Goal: Task Accomplishment & Management: Manage account settings

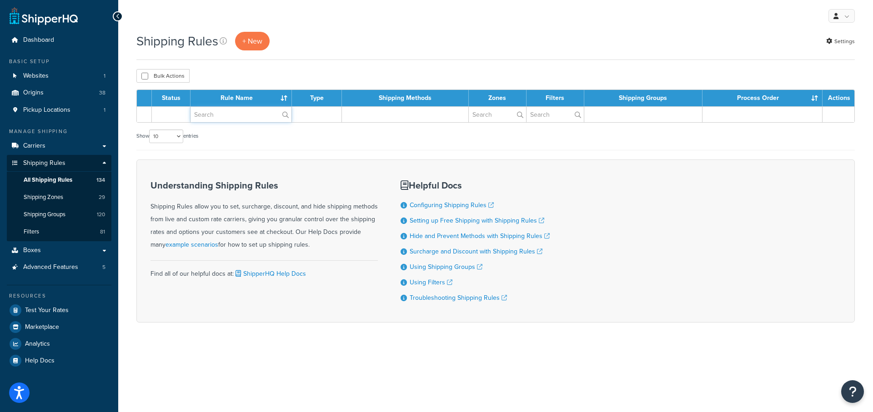
click at [217, 113] on input "text" at bounding box center [240, 114] width 101 height 15
type input "Annie's"
click at [284, 117] on label "Annie's" at bounding box center [240, 114] width 101 height 15
click at [284, 117] on input "Annie's" at bounding box center [240, 114] width 101 height 15
drag, startPoint x: 233, startPoint y: 115, endPoint x: 140, endPoint y: 115, distance: 92.3
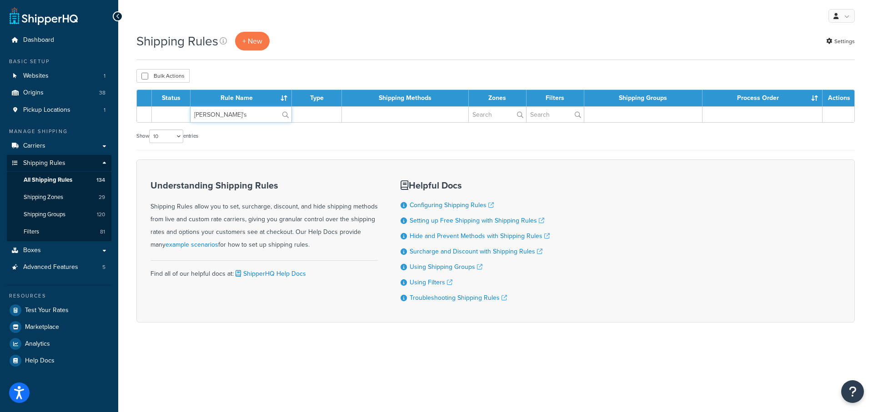
click at [140, 115] on tr "Annie's" at bounding box center [495, 114] width 717 height 16
click at [33, 249] on span "Boxes" at bounding box center [32, 251] width 18 height 8
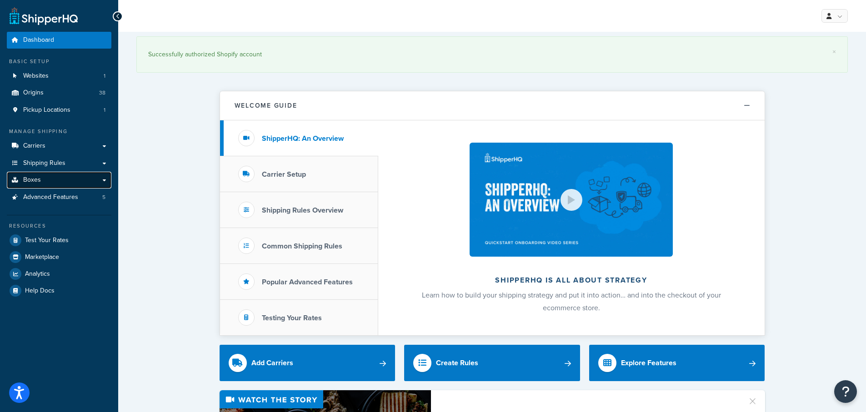
click at [35, 178] on span "Boxes" at bounding box center [32, 180] width 18 height 8
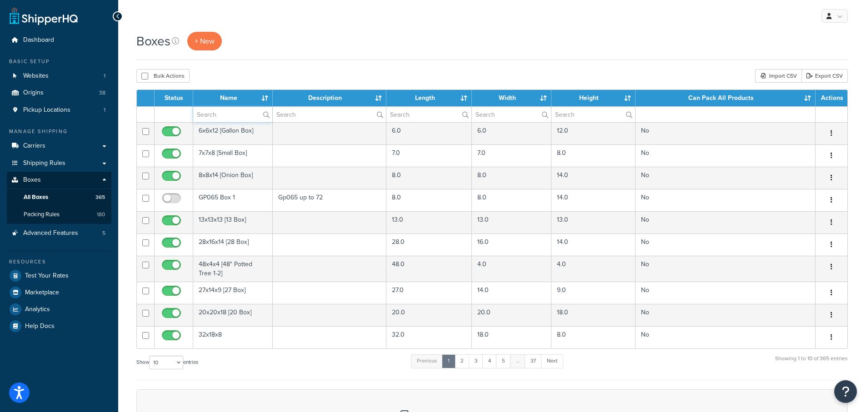
click at [221, 117] on input "text" at bounding box center [232, 114] width 79 height 15
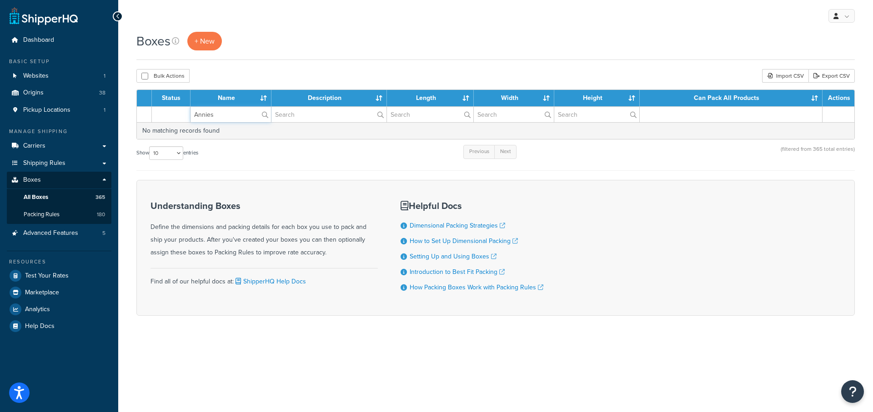
drag, startPoint x: 218, startPoint y: 116, endPoint x: 170, endPoint y: 113, distance: 47.9
click at [170, 113] on tr "Annies" at bounding box center [495, 114] width 717 height 16
type input "Annie"
click at [270, 116] on label "Annie" at bounding box center [230, 114] width 80 height 15
click at [270, 116] on input "Annie" at bounding box center [230, 114] width 80 height 15
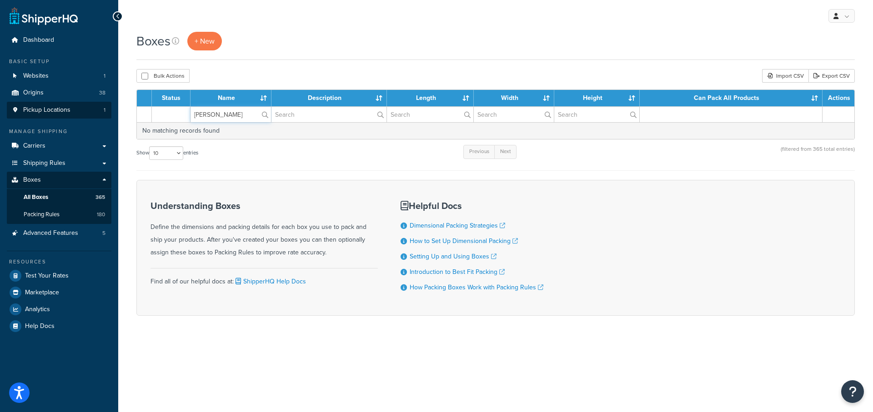
drag, startPoint x: 234, startPoint y: 114, endPoint x: 23, endPoint y: 104, distance: 212.0
click at [7, 111] on div "Dashboard Basic Setup Websites 1 Origins 38 Pickup Locations 1 Manage Shipping …" at bounding box center [436, 206] width 873 height 412
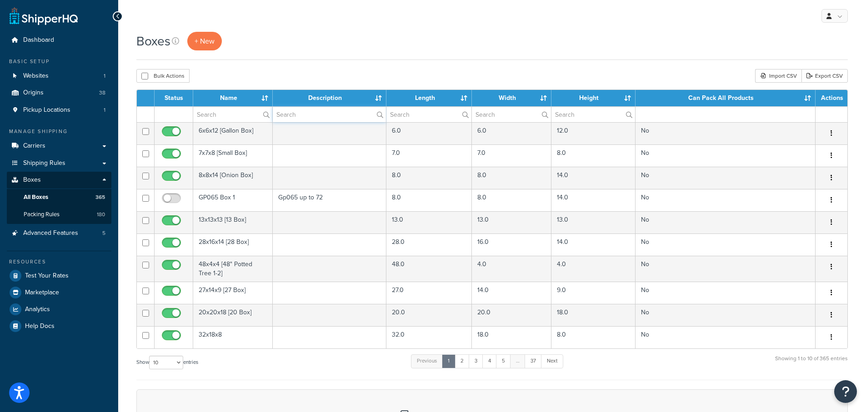
click at [308, 114] on input "text" at bounding box center [330, 114] width 114 height 15
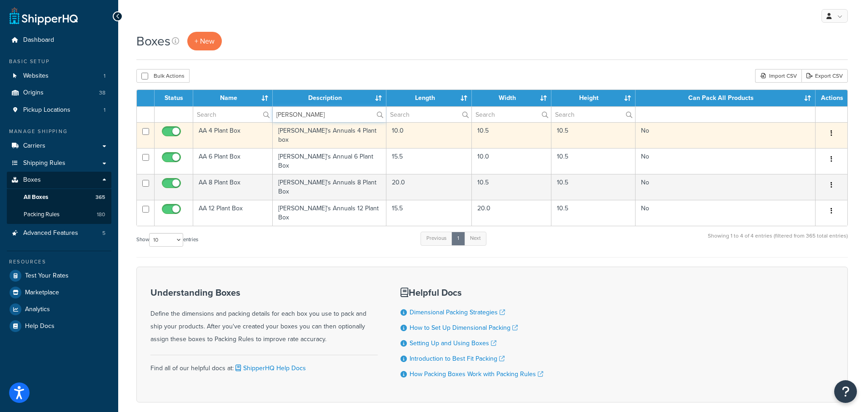
type input "Annie"
click at [832, 136] on icon "button" at bounding box center [831, 133] width 2 height 6
click at [775, 149] on icon at bounding box center [774, 150] width 6 height 6
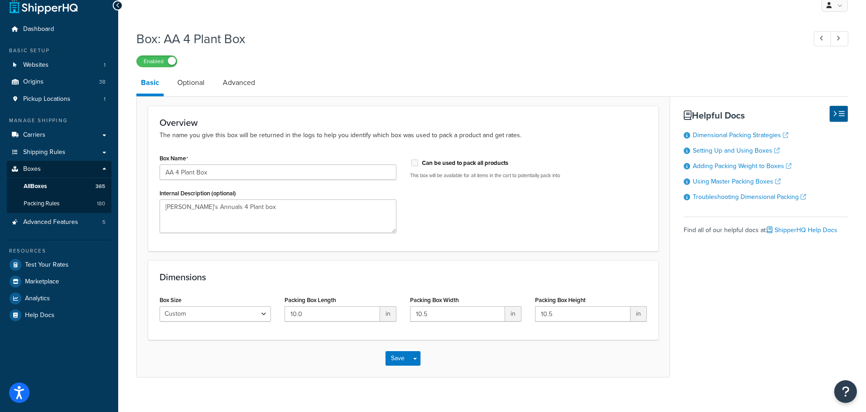
scroll to position [22, 0]
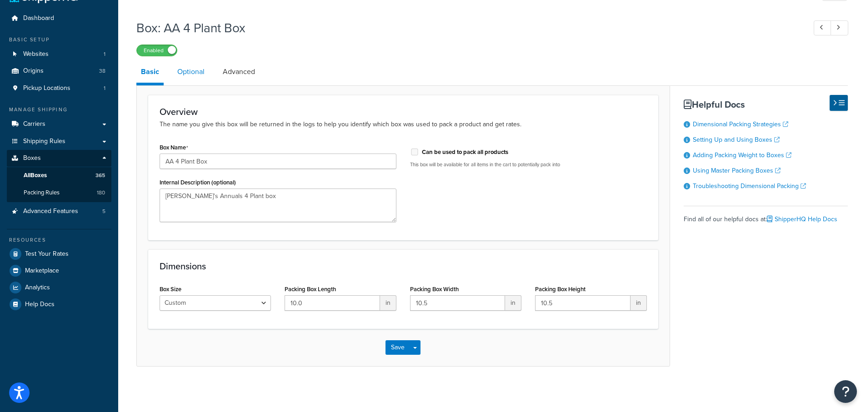
click at [186, 73] on link "Optional" at bounding box center [191, 72] width 36 height 22
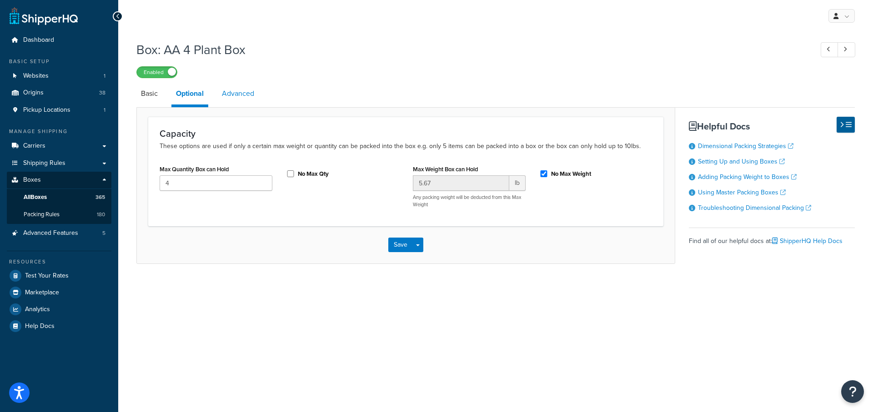
click at [240, 91] on link "Advanced" at bounding box center [237, 94] width 41 height 22
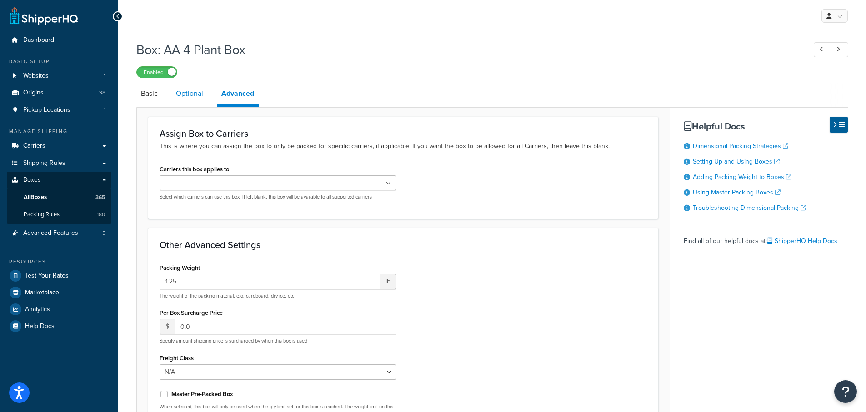
click at [185, 90] on link "Optional" at bounding box center [189, 94] width 36 height 22
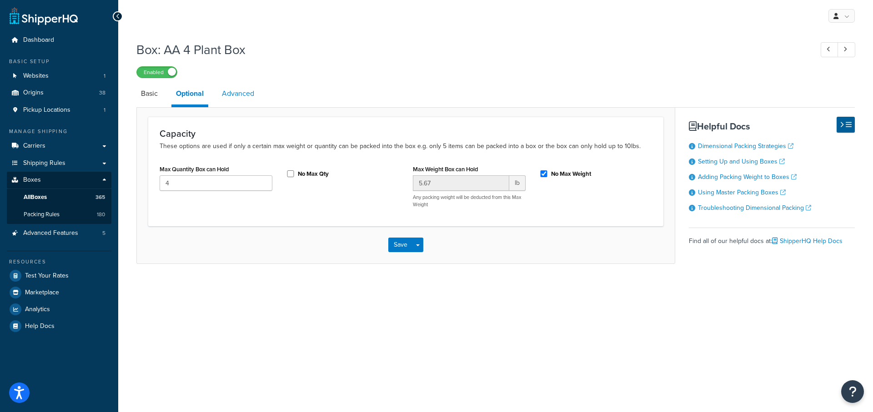
click at [244, 93] on link "Advanced" at bounding box center [237, 94] width 41 height 22
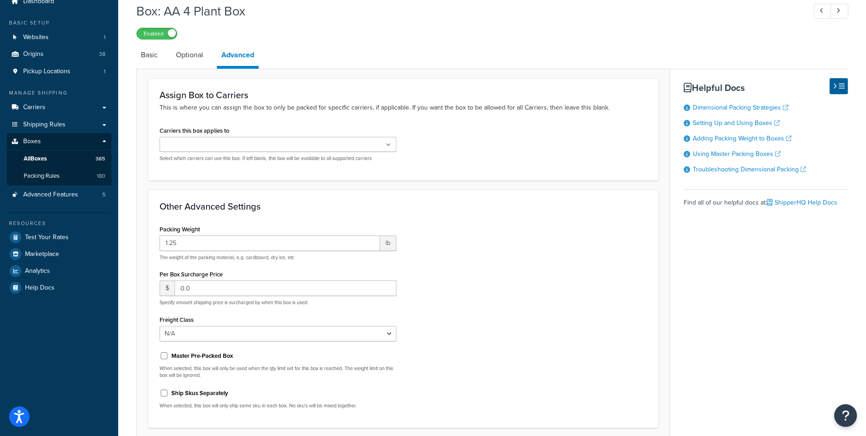
scroll to position [23, 0]
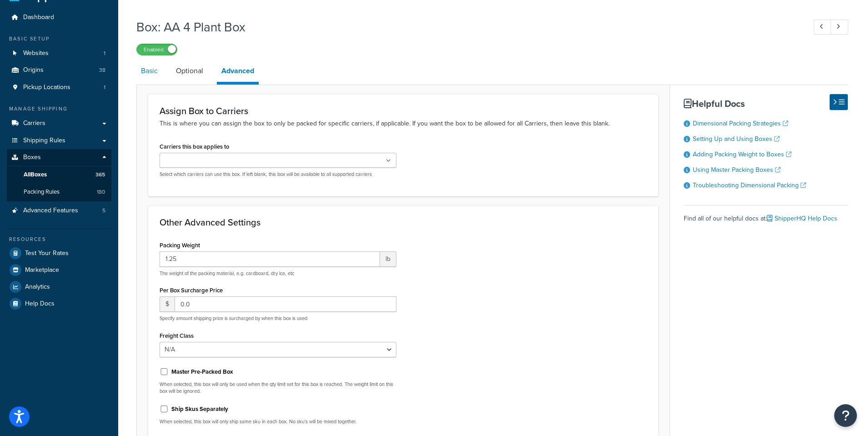
click at [136, 70] on link "Basic" at bounding box center [149, 71] width 26 height 22
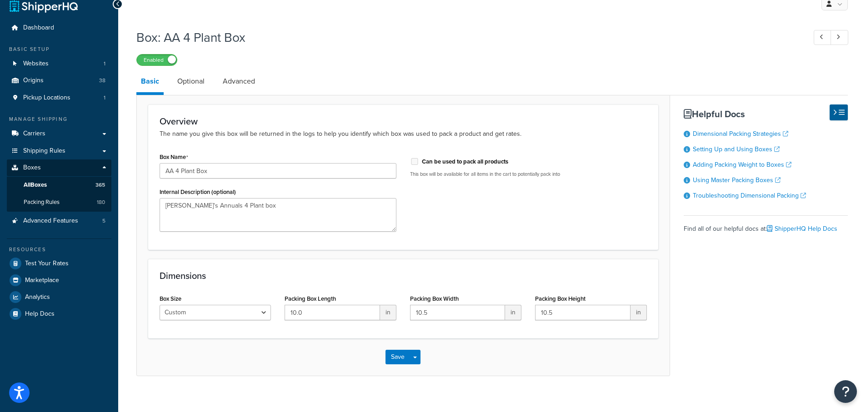
scroll to position [22, 0]
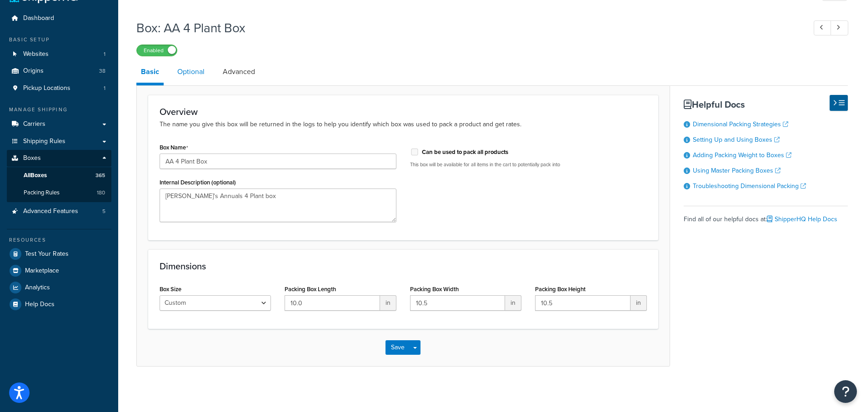
click at [198, 74] on link "Optional" at bounding box center [191, 72] width 36 height 22
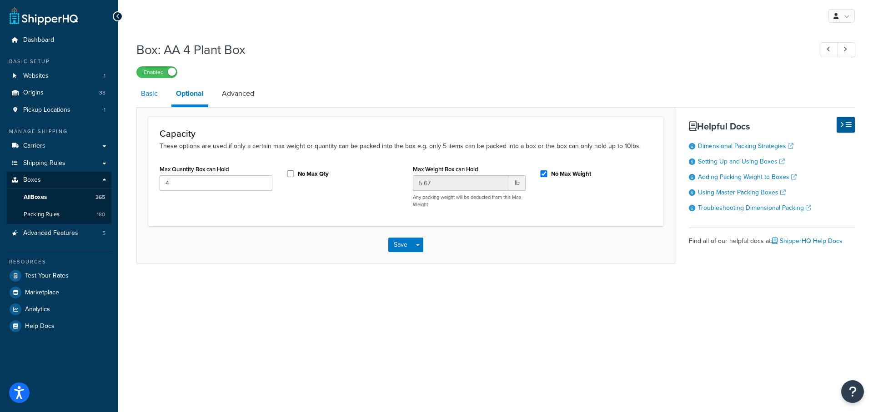
click at [146, 92] on link "Basic" at bounding box center [149, 94] width 26 height 22
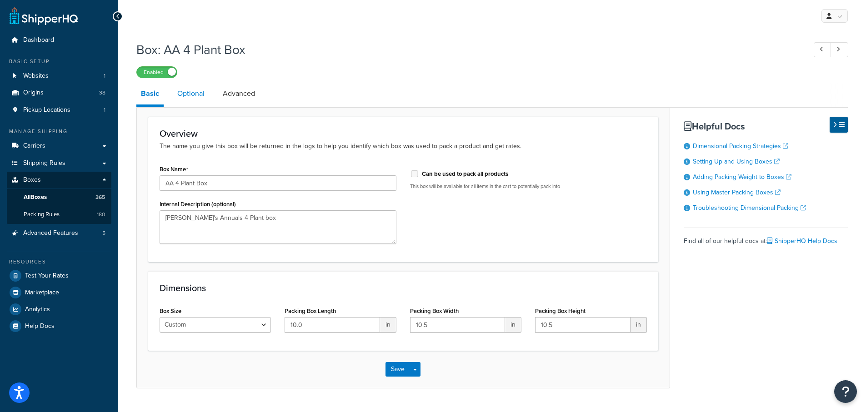
click at [185, 97] on link "Optional" at bounding box center [191, 94] width 36 height 22
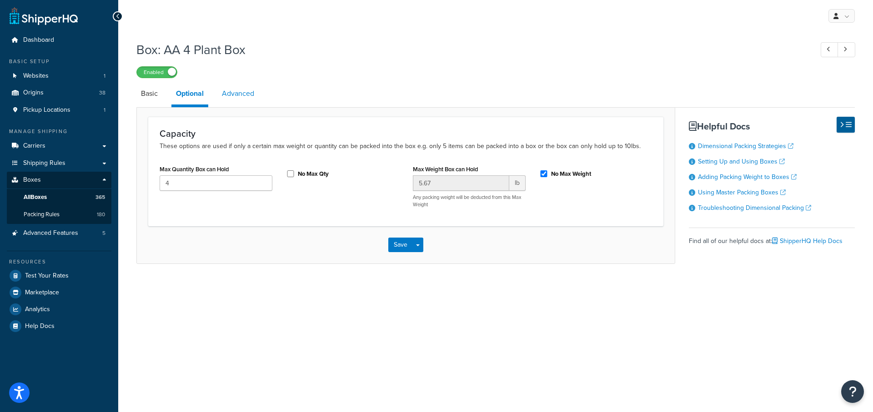
click at [245, 93] on link "Advanced" at bounding box center [237, 94] width 41 height 22
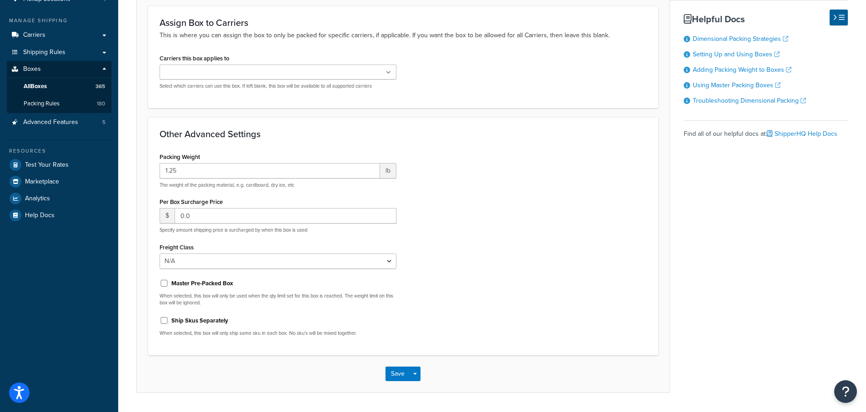
scroll to position [91, 0]
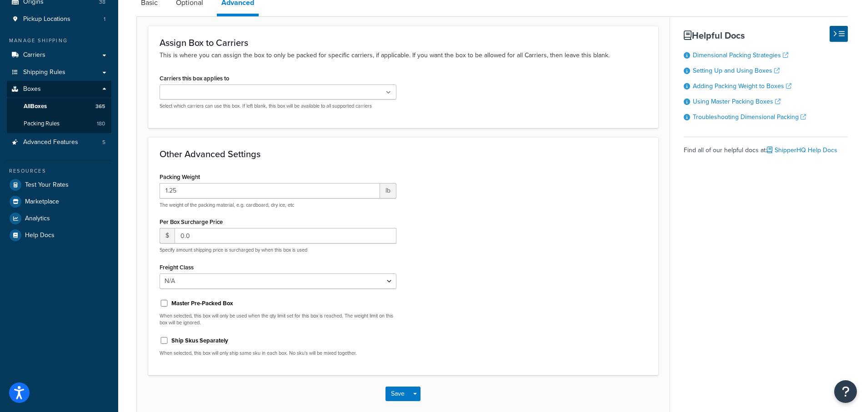
drag, startPoint x: 521, startPoint y: 107, endPoint x: 438, endPoint y: 90, distance: 84.8
click at [522, 107] on div "Carriers this box applies to FedEx USPS FedEx Express for Beneficial Insects LT…" at bounding box center [403, 94] width 501 height 45
drag, startPoint x: 389, startPoint y: 93, endPoint x: 395, endPoint y: 93, distance: 5.9
click at [392, 93] on ul at bounding box center [278, 92] width 237 height 15
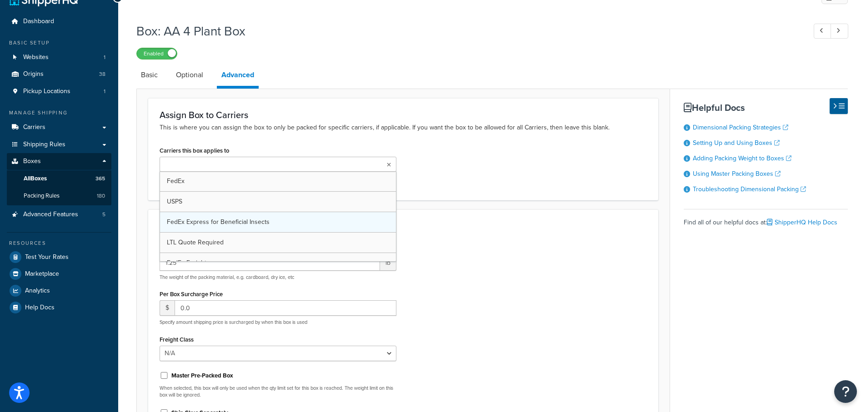
scroll to position [0, 0]
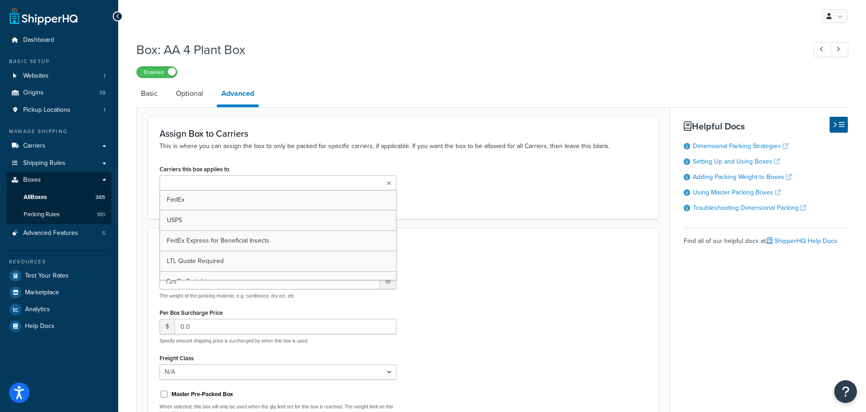
click at [520, 203] on div "Carriers this box applies to FedEx USPS FedEx Express for Beneficial Insects LT…" at bounding box center [403, 185] width 501 height 45
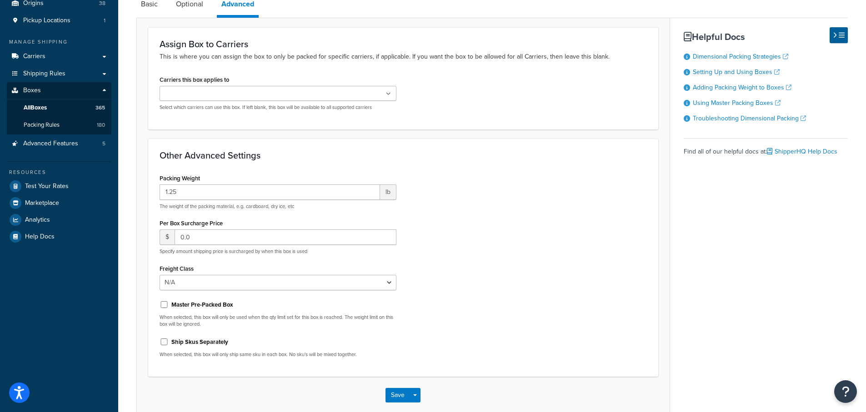
scroll to position [91, 0]
drag, startPoint x: 194, startPoint y: 5, endPoint x: 273, endPoint y: 72, distance: 103.2
click at [194, 5] on link "Optional" at bounding box center [189, 3] width 36 height 22
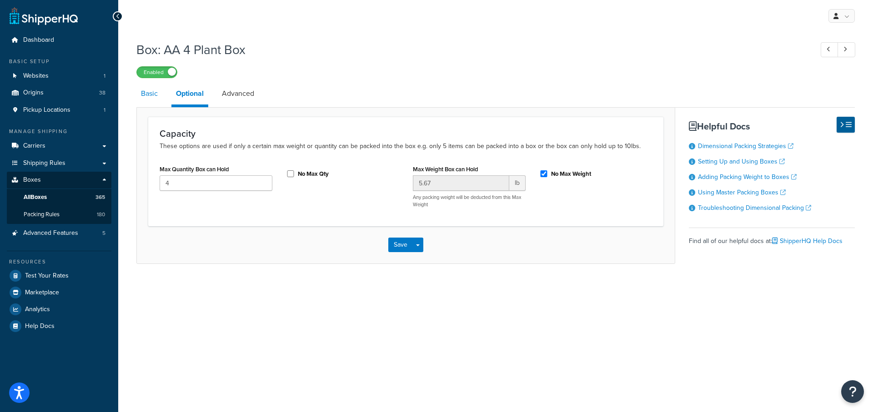
click at [148, 96] on link "Basic" at bounding box center [149, 94] width 26 height 22
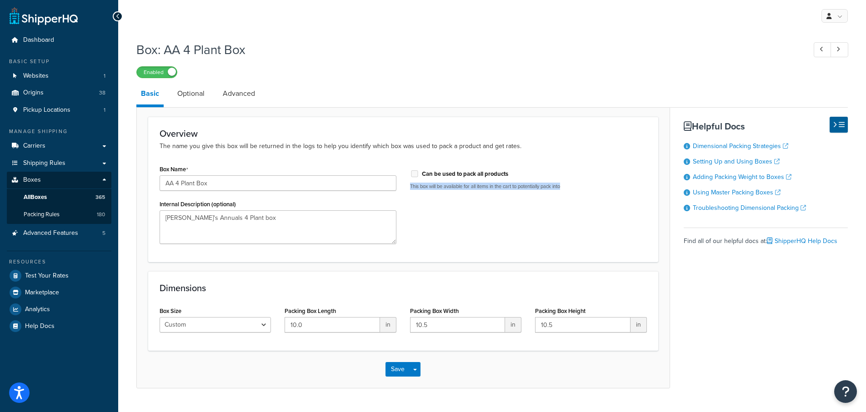
drag, startPoint x: 442, startPoint y: 139, endPoint x: 566, endPoint y: 224, distance: 150.3
click at [566, 224] on div "Overview The name you give this box will be returned in the logs to help you id…" at bounding box center [403, 189] width 510 height 145
click at [584, 199] on div "Box Name AA 4 Plant Box Internal Description (optional) Annie's Annuals 4 Plant…" at bounding box center [403, 207] width 501 height 88
click at [185, 95] on link "Optional" at bounding box center [191, 94] width 36 height 22
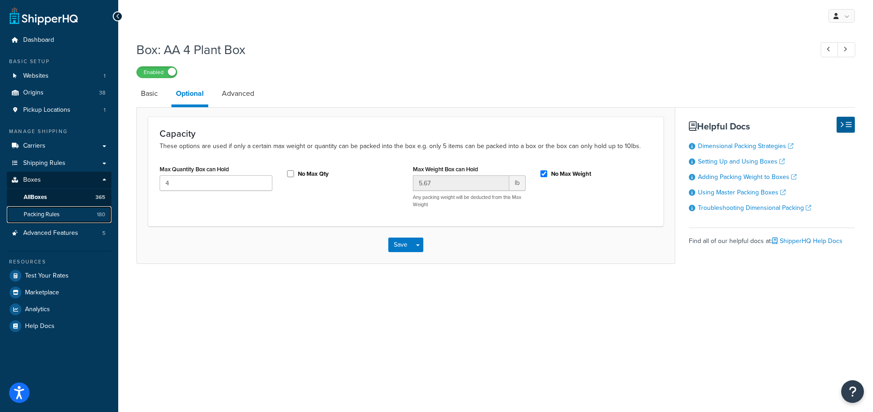
click at [42, 214] on span "Packing Rules" at bounding box center [42, 215] width 36 height 8
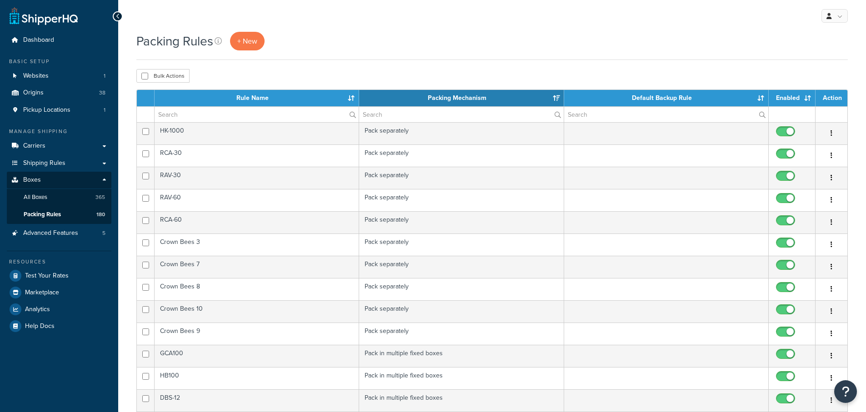
select select "15"
click at [207, 113] on input "text" at bounding box center [257, 114] width 204 height 15
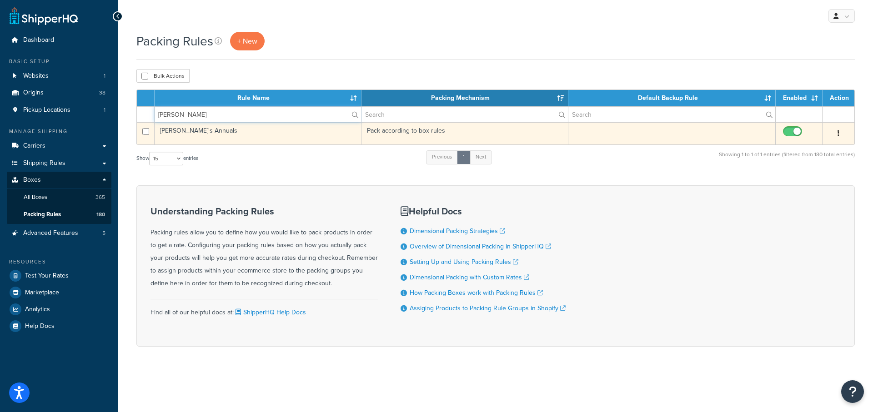
type input "Annie"
click at [163, 128] on td "Annie's Annuals" at bounding box center [258, 133] width 207 height 22
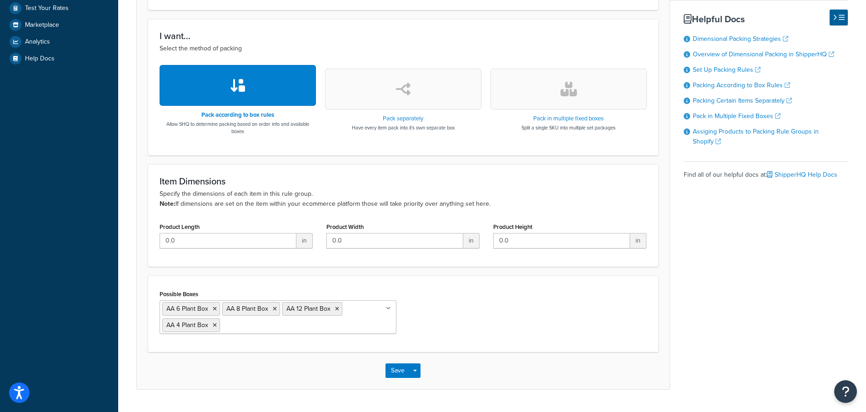
scroll to position [273, 0]
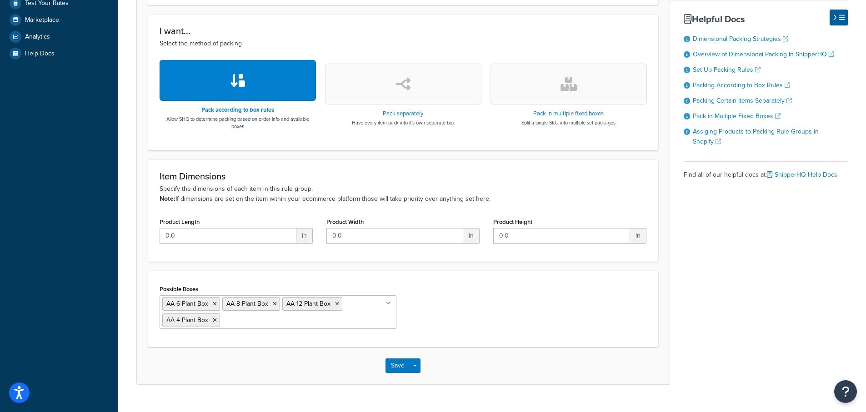
click at [236, 83] on icon "button" at bounding box center [237, 80] width 16 height 15
click at [226, 82] on button "button" at bounding box center [238, 80] width 156 height 41
click at [228, 82] on button "button" at bounding box center [238, 80] width 156 height 41
drag, startPoint x: 217, startPoint y: 112, endPoint x: 232, endPoint y: 94, distance: 23.5
click at [219, 111] on h3 "Pack according to box rules" at bounding box center [238, 110] width 156 height 6
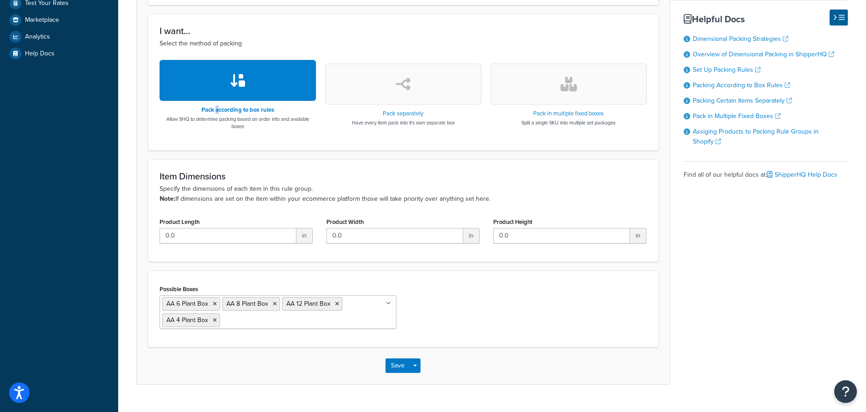
click at [230, 82] on icon "button" at bounding box center [237, 80] width 16 height 15
click at [384, 100] on button "button" at bounding box center [403, 84] width 156 height 41
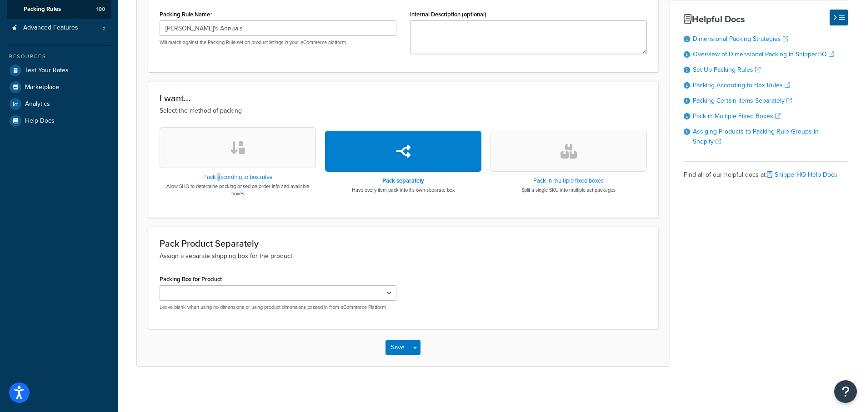
click at [239, 158] on button "button" at bounding box center [238, 147] width 156 height 41
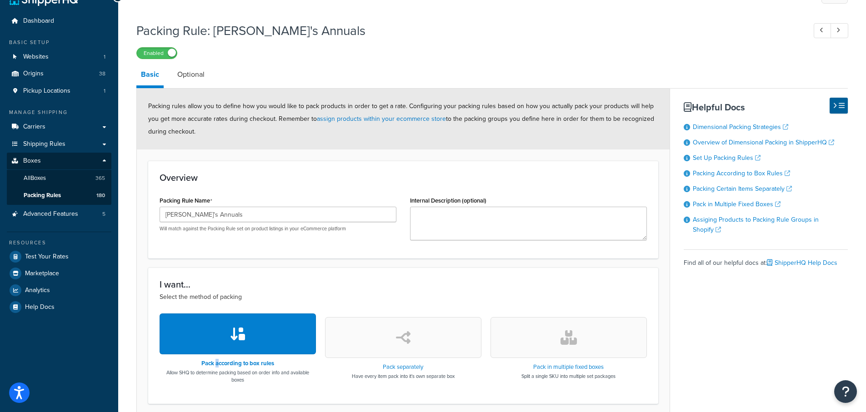
scroll to position [19, 0]
click at [189, 72] on link "Optional" at bounding box center [191, 75] width 36 height 22
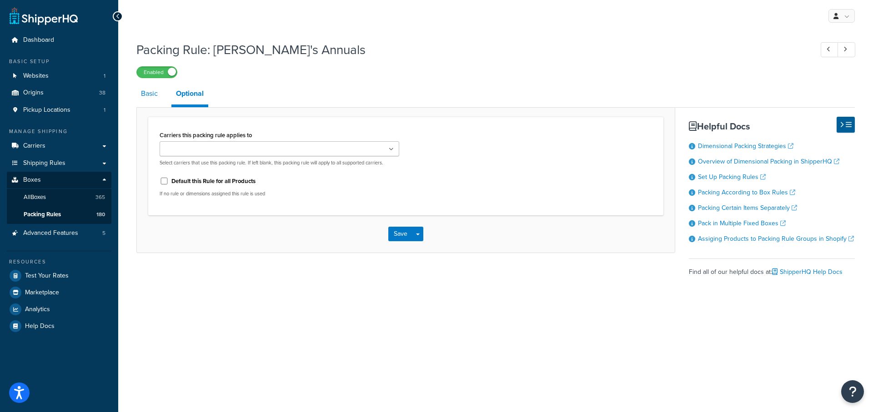
click at [152, 95] on link "Basic" at bounding box center [149, 94] width 26 height 22
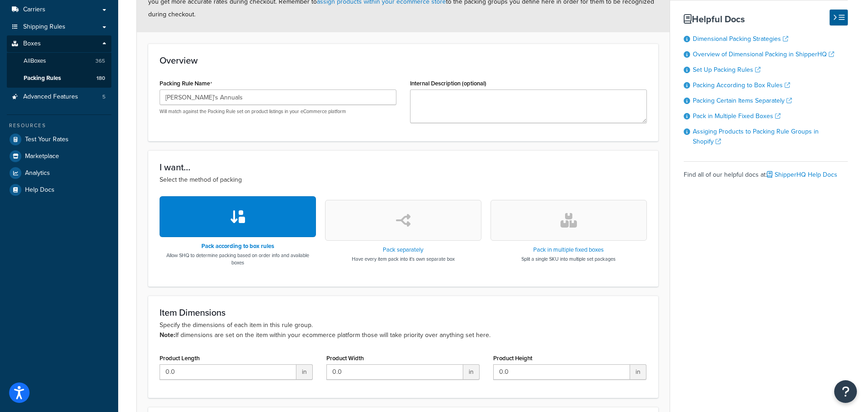
scroll to position [182, 0]
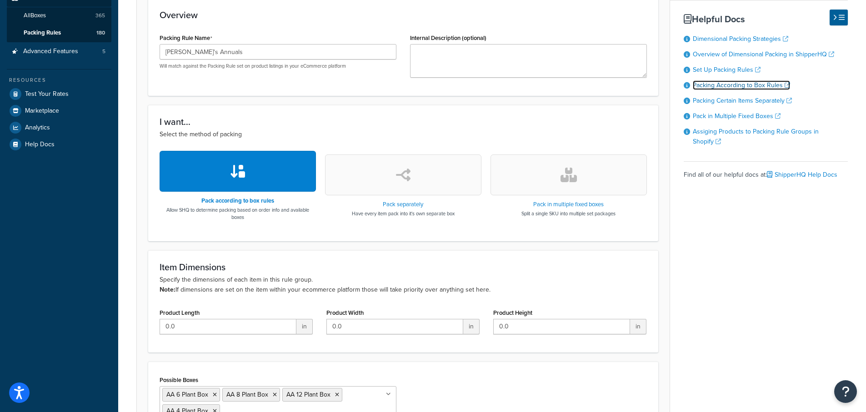
click at [721, 86] on link "Packing According to Box Rules" at bounding box center [741, 85] width 97 height 10
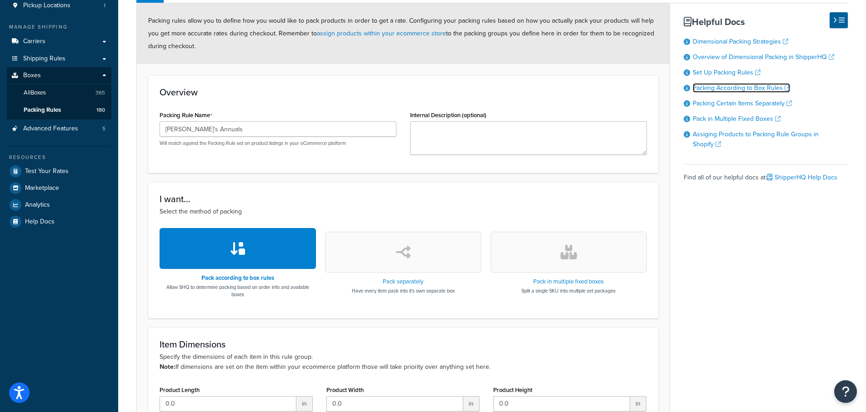
scroll to position [91, 0]
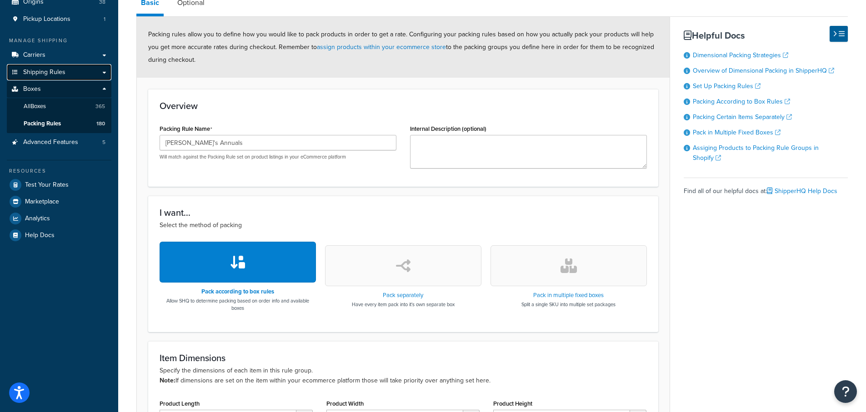
click at [54, 73] on span "Shipping Rules" at bounding box center [44, 73] width 42 height 8
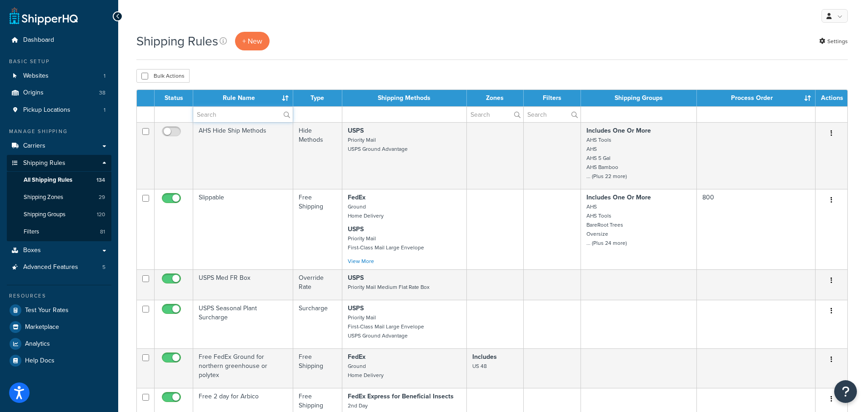
click at [228, 116] on input "text" at bounding box center [243, 114] width 100 height 15
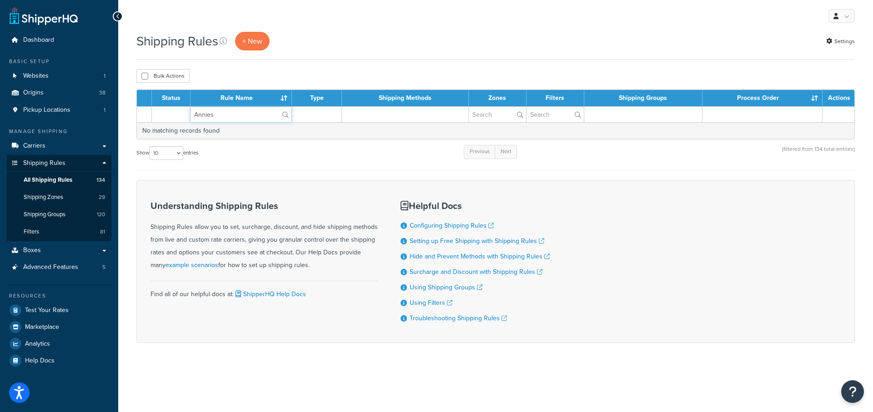
click at [215, 115] on input "Annies" at bounding box center [240, 114] width 101 height 15
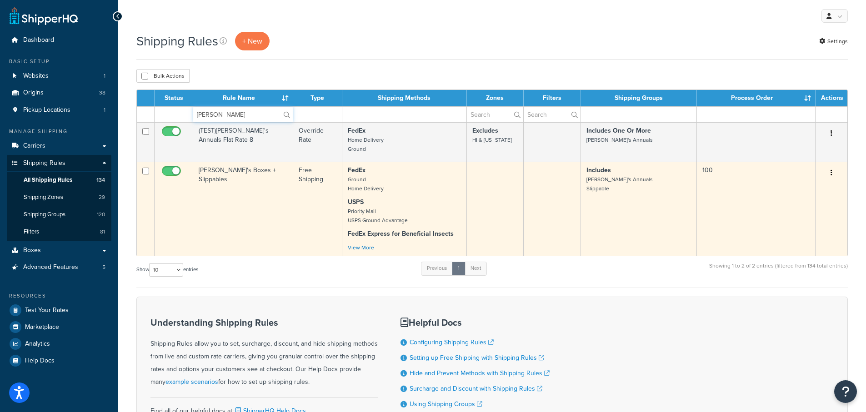
type input "Annie"
click at [233, 169] on td "Annie's Boxes + Slippables" at bounding box center [243, 209] width 100 height 94
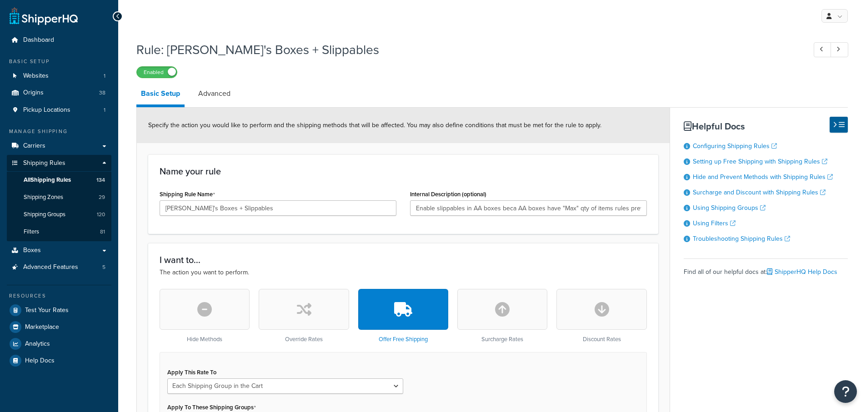
select select "SHIPPING_GROUP"
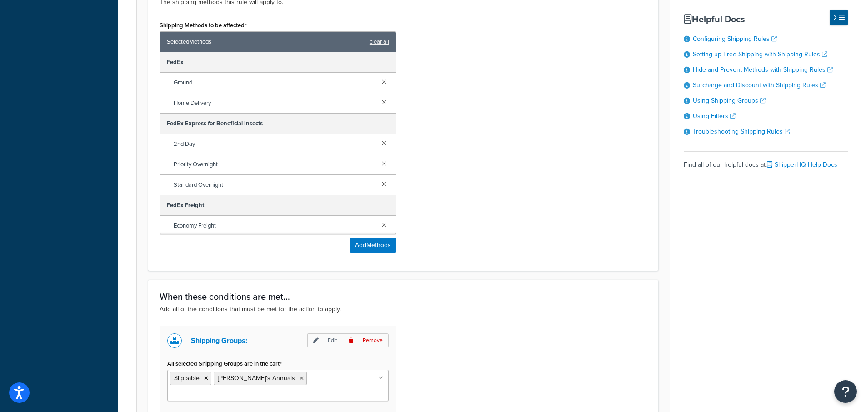
scroll to position [628, 0]
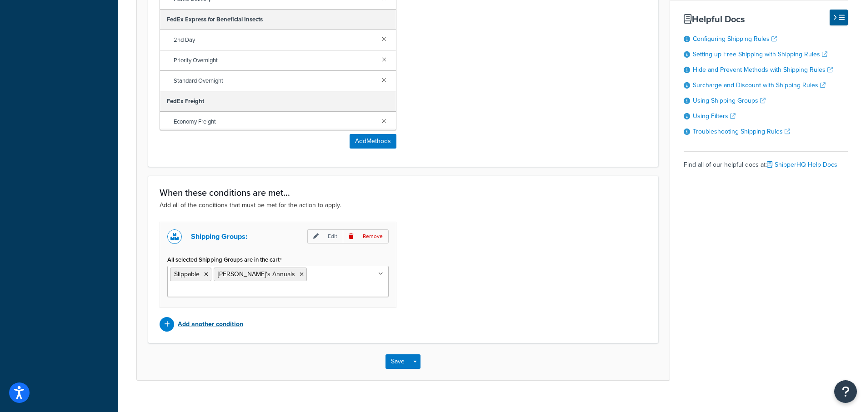
click at [213, 318] on p "Add another condition" at bounding box center [210, 324] width 65 height 13
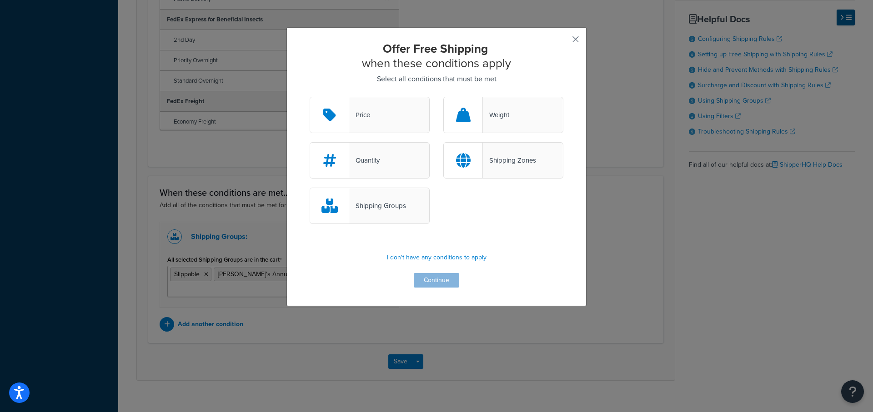
click at [563, 41] on button "button" at bounding box center [562, 42] width 2 height 2
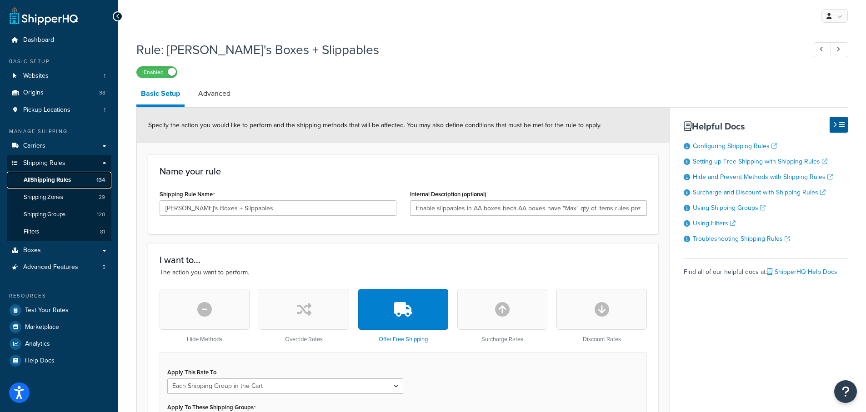
click at [47, 178] on span "All Shipping Rules" at bounding box center [47, 180] width 47 height 8
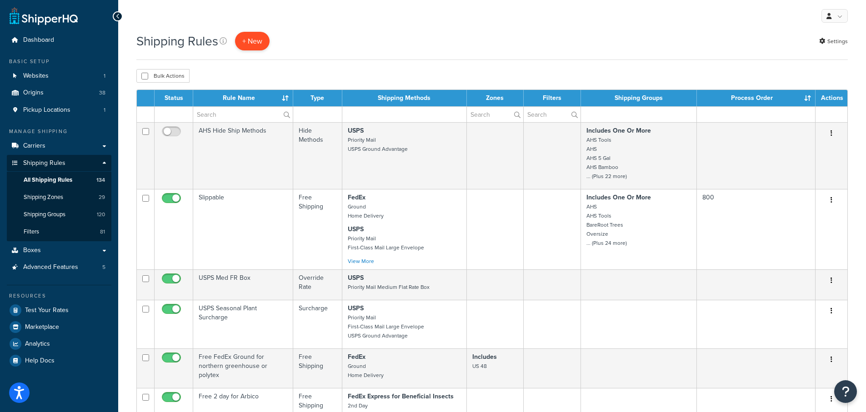
click at [251, 42] on p "+ New" at bounding box center [252, 41] width 35 height 19
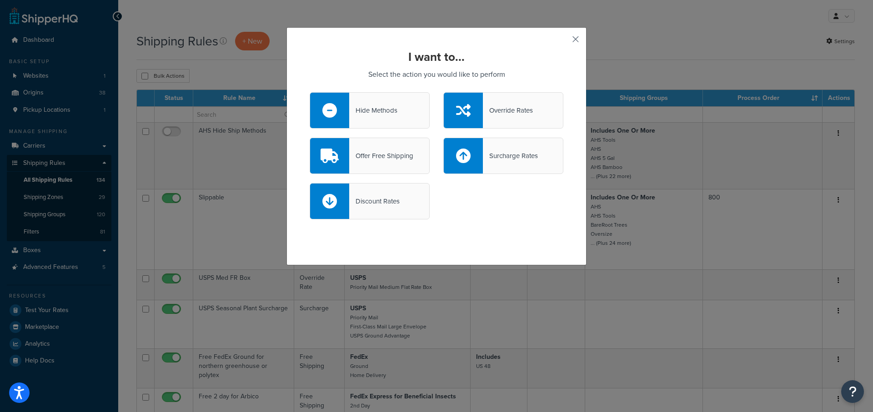
click at [563, 41] on button "button" at bounding box center [562, 42] width 2 height 2
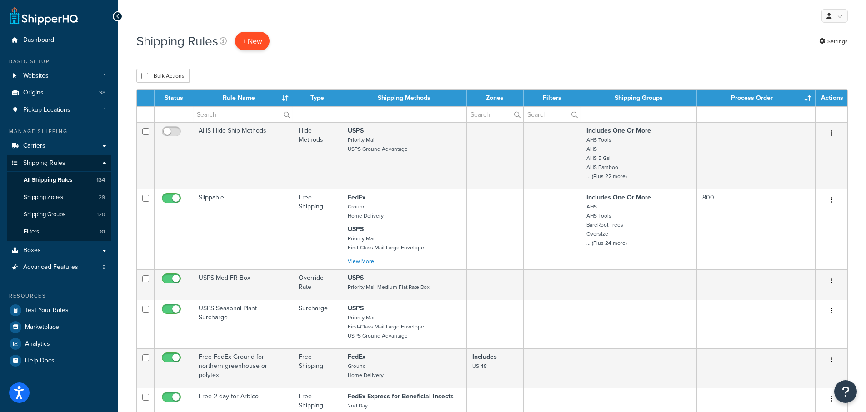
click at [260, 40] on p "+ New" at bounding box center [252, 41] width 35 height 19
